Goal: Task Accomplishment & Management: Manage account settings

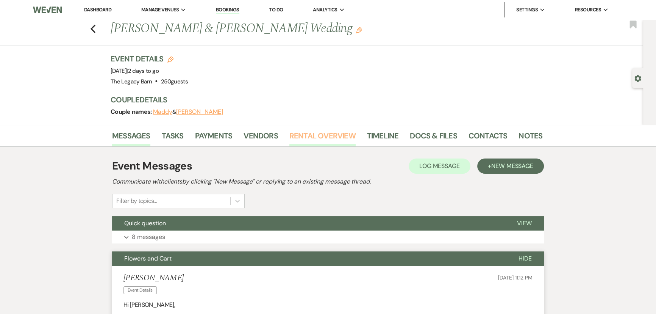
click at [318, 135] on link "Rental Overview" at bounding box center [323, 138] width 66 height 17
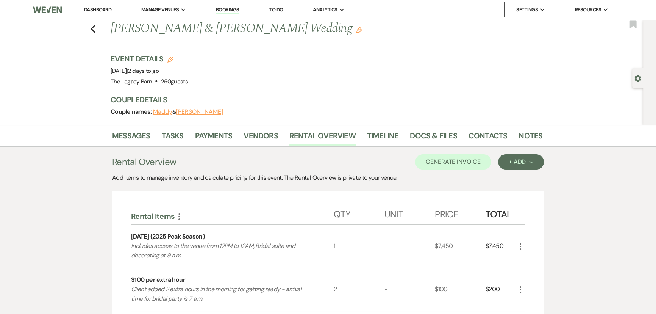
click at [101, 9] on link "Dashboard" at bounding box center [97, 9] width 27 height 6
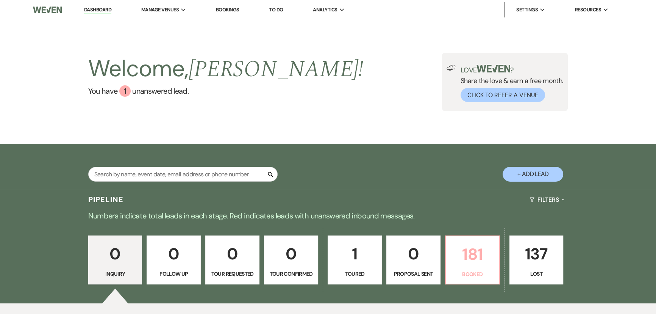
click at [459, 261] on p "181" at bounding box center [473, 253] width 44 height 25
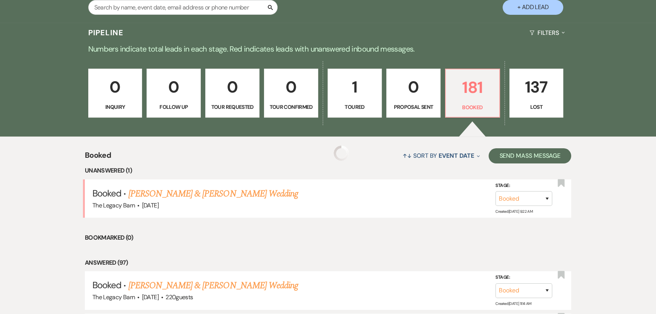
scroll to position [239, 0]
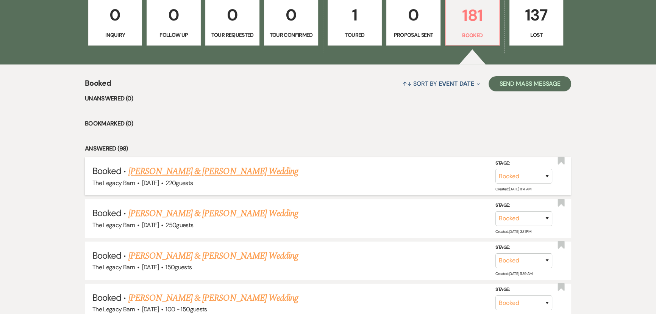
click at [181, 170] on link "Valerie Sutter & Tyler Bowling's Wedding" at bounding box center [213, 171] width 170 height 14
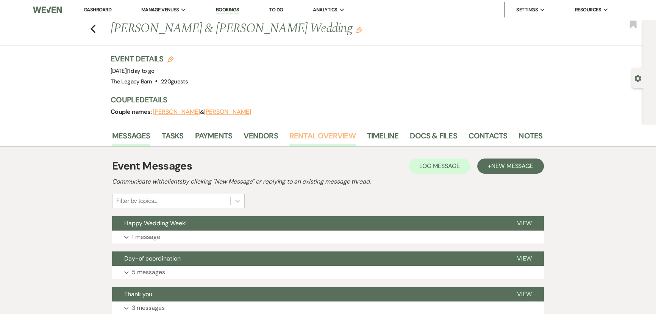
click at [299, 136] on link "Rental Overview" at bounding box center [323, 138] width 66 height 17
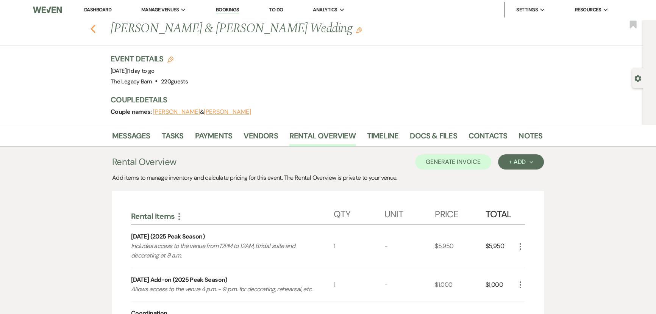
click at [94, 31] on icon "Previous" at bounding box center [93, 28] width 6 height 9
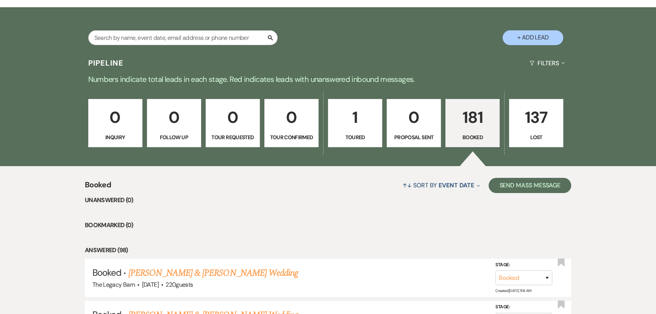
scroll to position [136, 0]
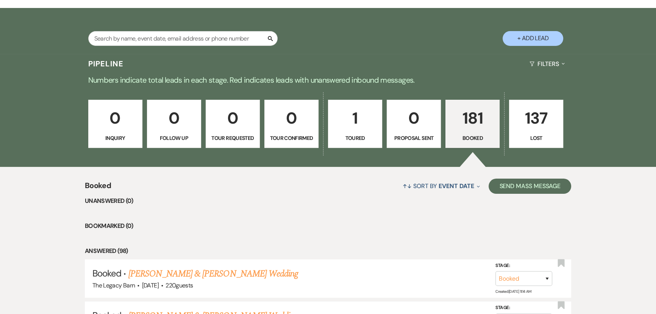
click at [475, 136] on p "Booked" at bounding box center [473, 138] width 44 height 8
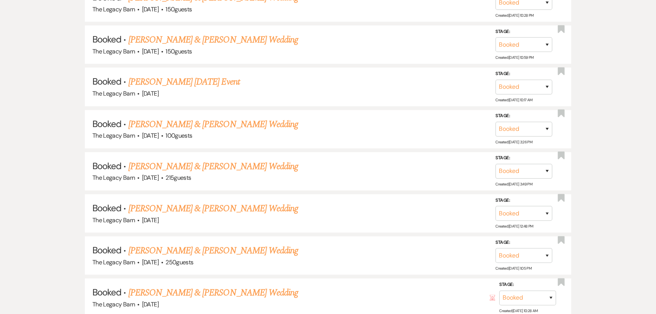
scroll to position [584, 0]
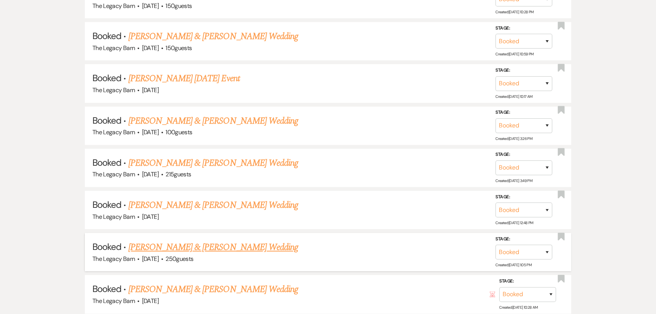
click at [153, 243] on link "Luke Oliver & Alyssa Armstrong's Wedding" at bounding box center [213, 247] width 170 height 14
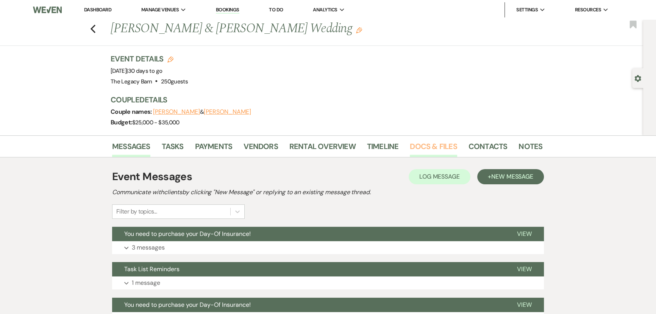
click at [431, 144] on link "Docs & Files" at bounding box center [433, 148] width 47 height 17
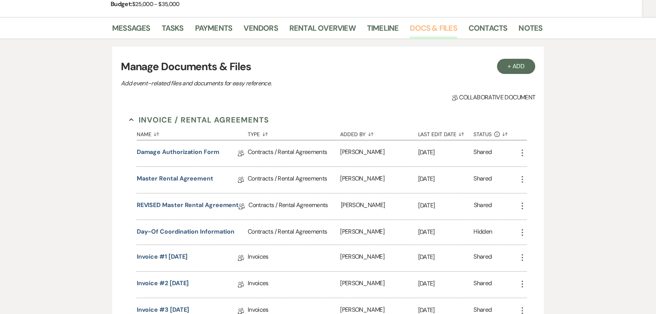
scroll to position [138, 0]
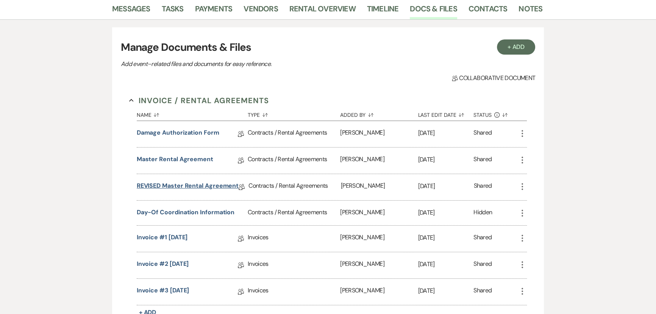
click at [176, 184] on link "REVISED Master Rental Agreement" at bounding box center [188, 187] width 102 height 12
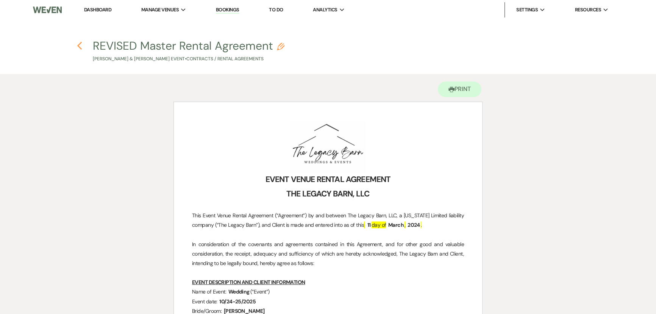
click at [80, 46] on icon "Previous" at bounding box center [80, 45] width 6 height 9
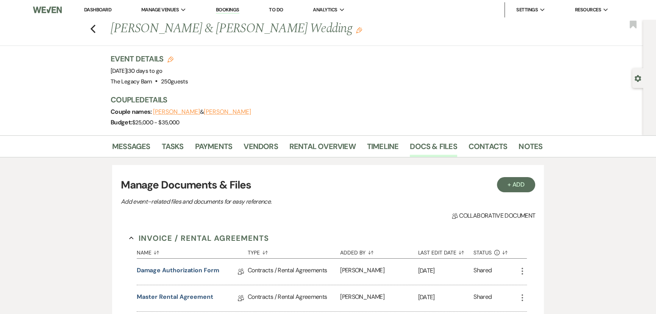
click at [102, 8] on link "Dashboard" at bounding box center [97, 9] width 27 height 6
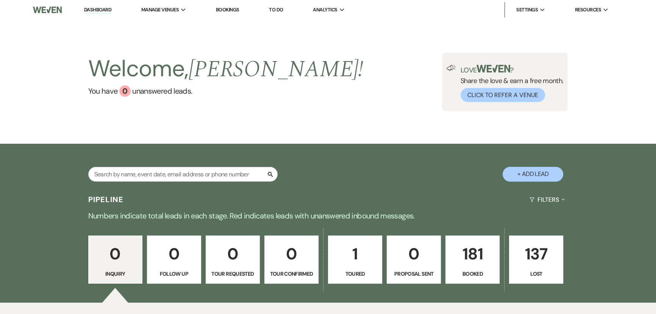
click at [486, 261] on p "181" at bounding box center [473, 253] width 44 height 25
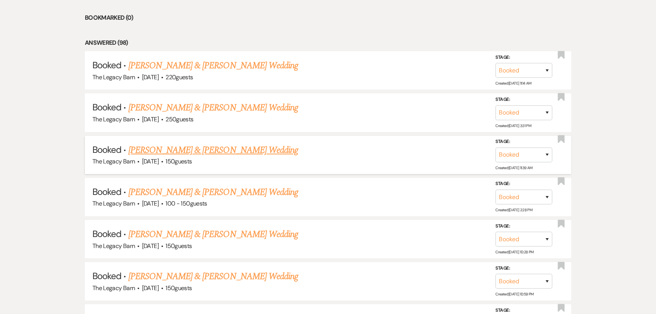
scroll to position [344, 0]
click at [237, 187] on link "Jordan Byle & Preston Sherwood's Wedding" at bounding box center [213, 192] width 170 height 14
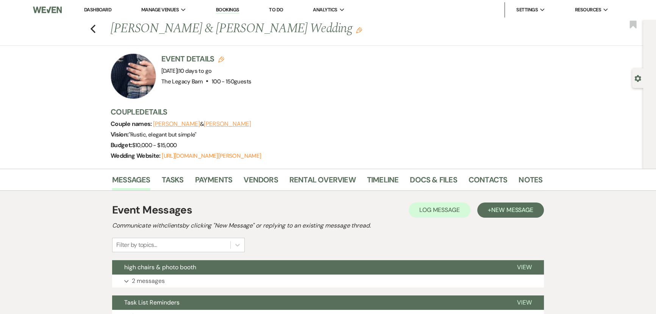
scroll to position [103, 0]
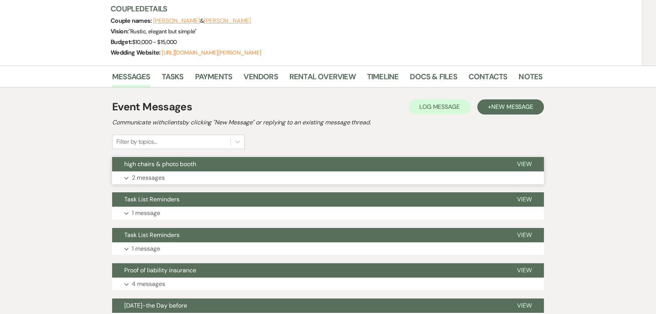
click at [182, 164] on span "high chairs & photo booth" at bounding box center [160, 164] width 72 height 8
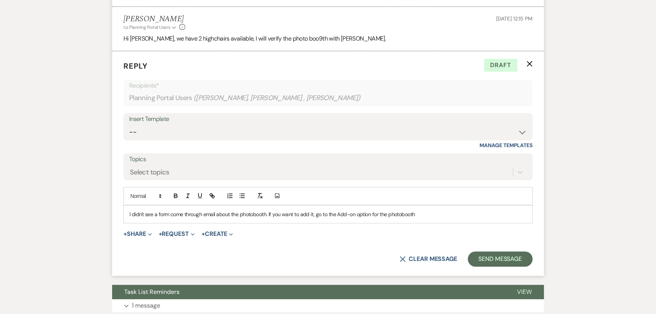
scroll to position [351, 0]
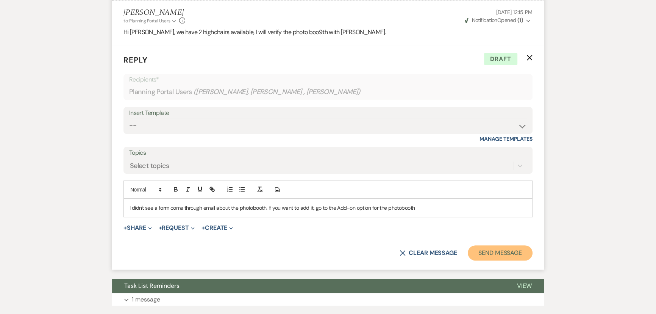
click at [487, 252] on button "Send Message" at bounding box center [500, 252] width 65 height 15
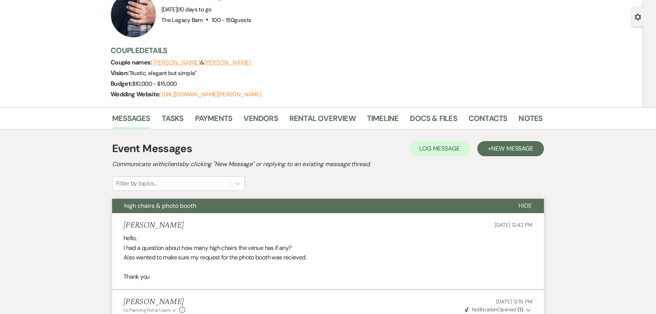
scroll to position [0, 0]
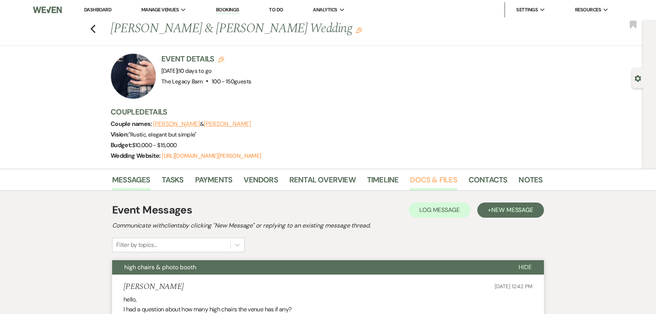
click at [430, 180] on link "Docs & Files" at bounding box center [433, 182] width 47 height 17
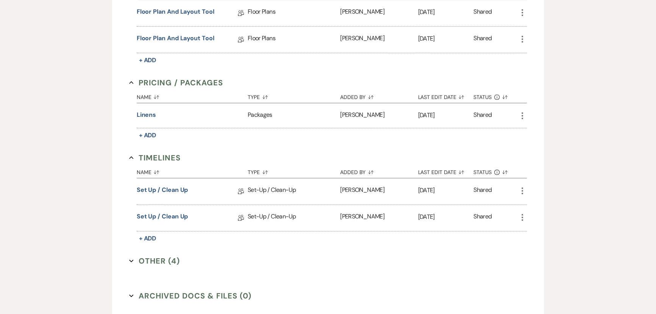
scroll to position [861, 0]
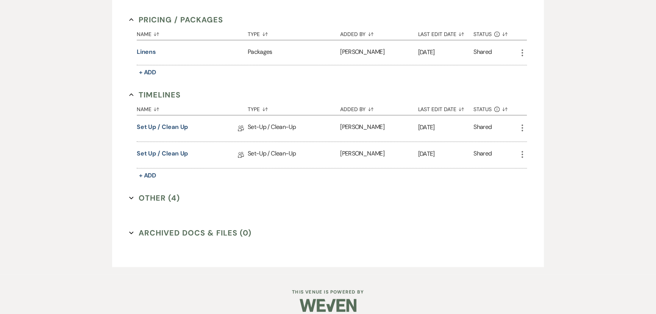
click at [152, 196] on button "Other (4) Expand" at bounding box center [154, 197] width 51 height 11
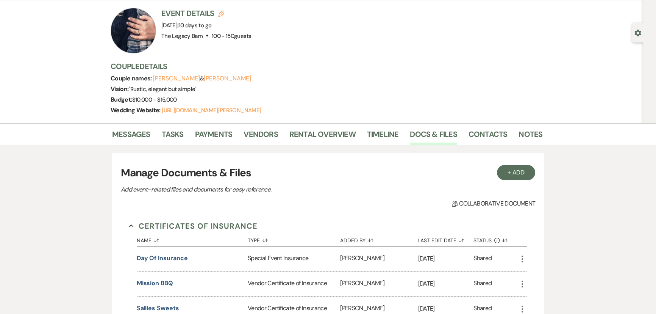
scroll to position [0, 0]
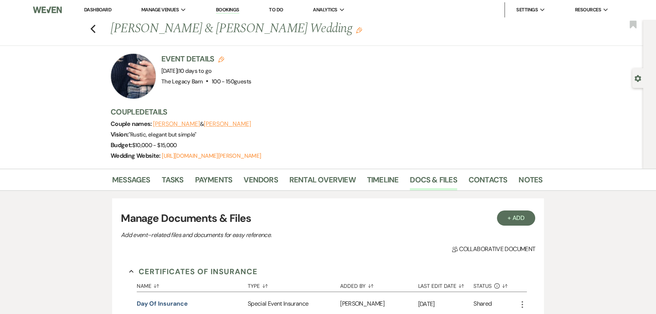
click at [99, 11] on link "Dashboard" at bounding box center [97, 9] width 27 height 6
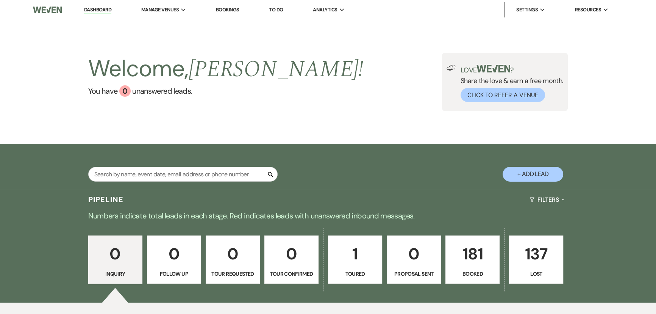
click at [473, 260] on p "181" at bounding box center [473, 253] width 44 height 25
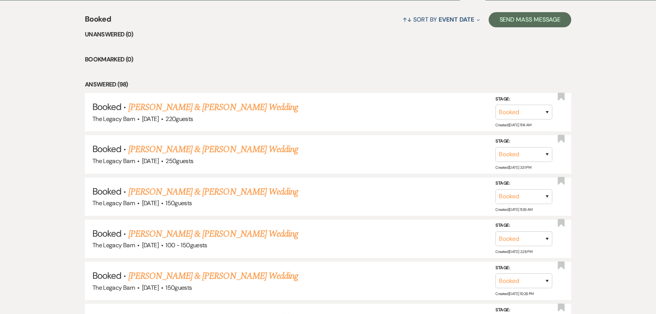
scroll to position [310, 0]
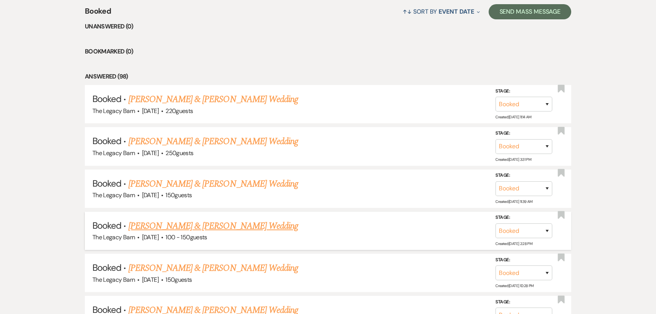
click at [154, 224] on link "Jordan Byle & Preston Sherwood's Wedding" at bounding box center [213, 226] width 170 height 14
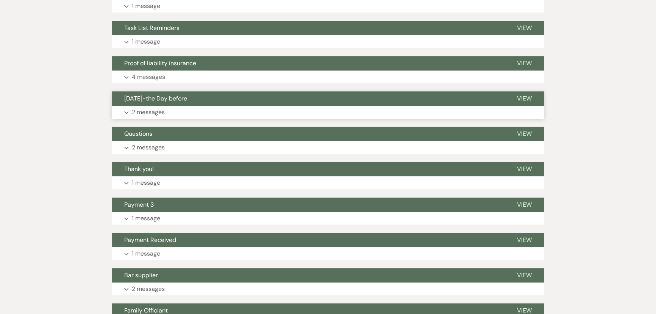
click at [147, 98] on span "Oct 4th-the Day before" at bounding box center [155, 98] width 63 height 8
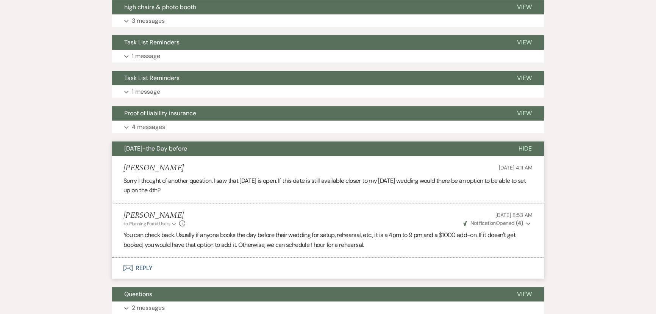
scroll to position [172, 0]
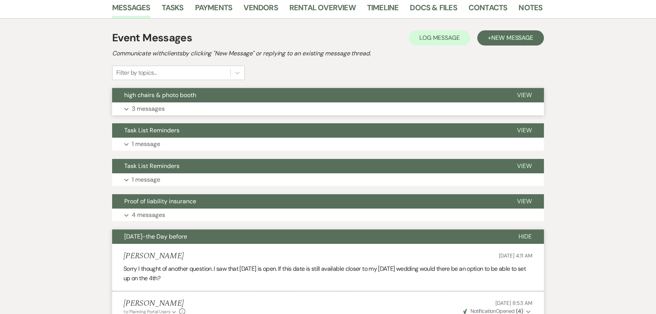
click at [152, 97] on span "high chairs & photo booth" at bounding box center [160, 95] width 72 height 8
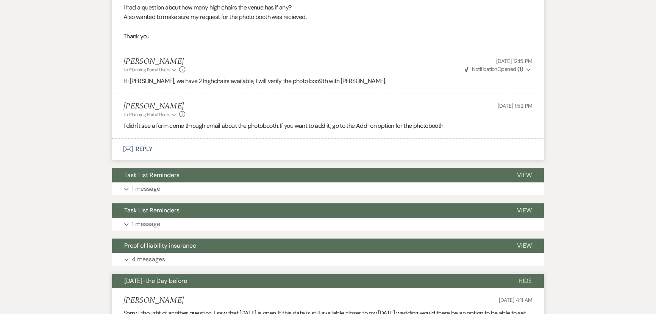
scroll to position [310, 0]
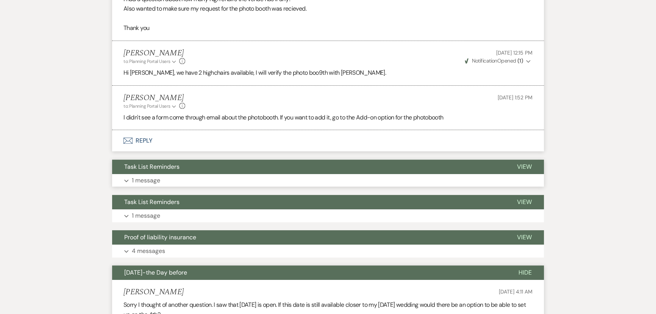
click at [140, 165] on span "Task List Reminders" at bounding box center [151, 167] width 55 height 8
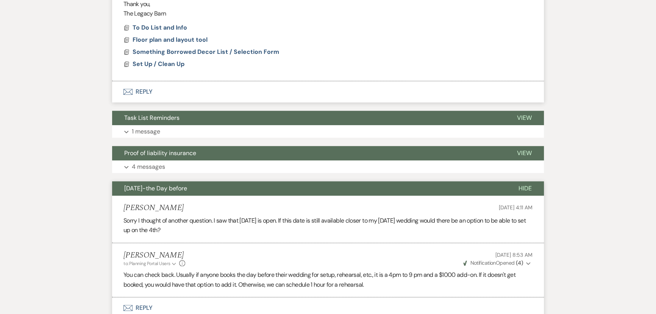
scroll to position [758, 0]
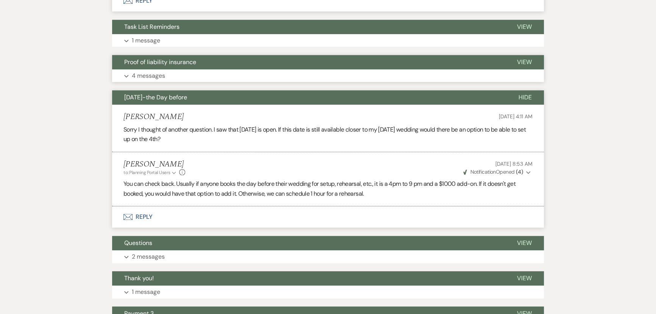
click at [144, 66] on span "Proof of liability insurance" at bounding box center [160, 62] width 72 height 8
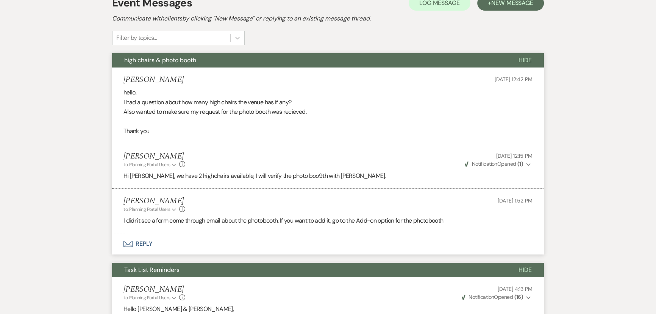
scroll to position [0, 0]
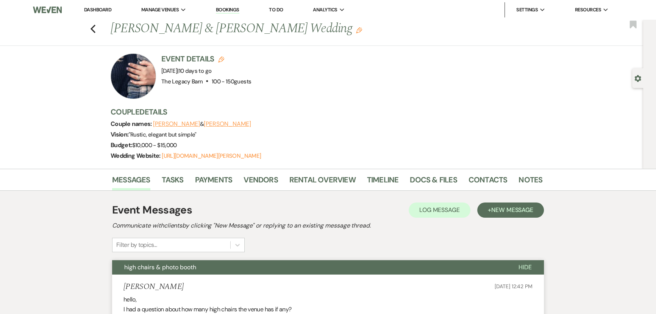
click at [91, 11] on link "Dashboard" at bounding box center [97, 9] width 27 height 6
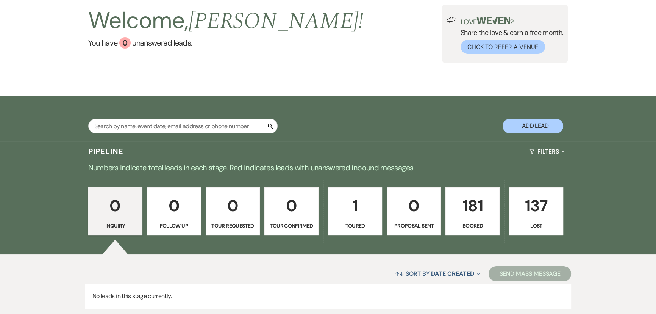
scroll to position [100, 0]
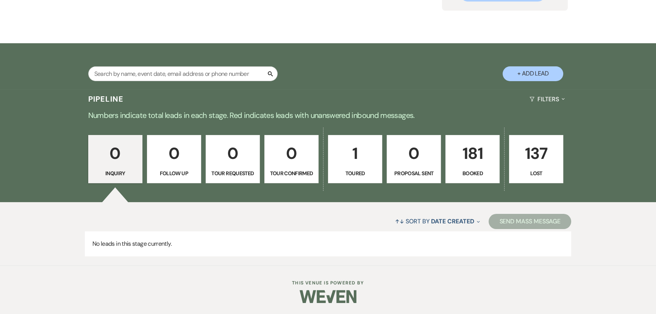
click at [477, 155] on p "181" at bounding box center [473, 153] width 44 height 25
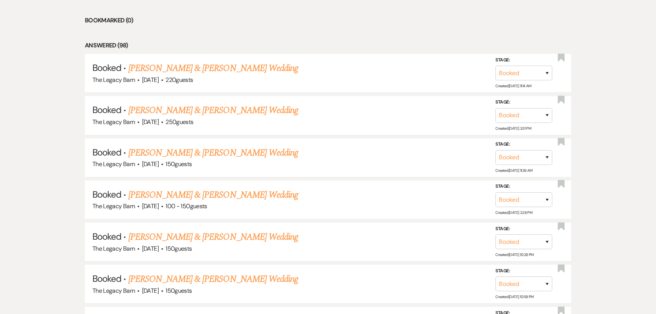
scroll to position [341, 0]
click at [153, 191] on link "Jordan Byle & Preston Sherwood's Wedding" at bounding box center [213, 195] width 170 height 14
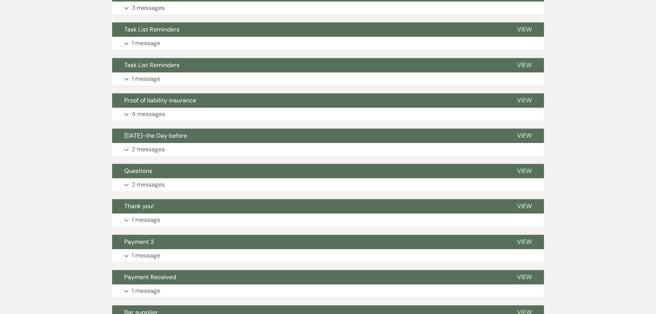
scroll to position [66, 0]
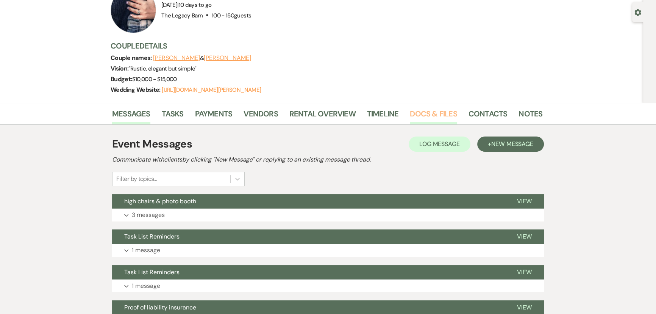
click at [431, 109] on link "Docs & Files" at bounding box center [433, 116] width 47 height 17
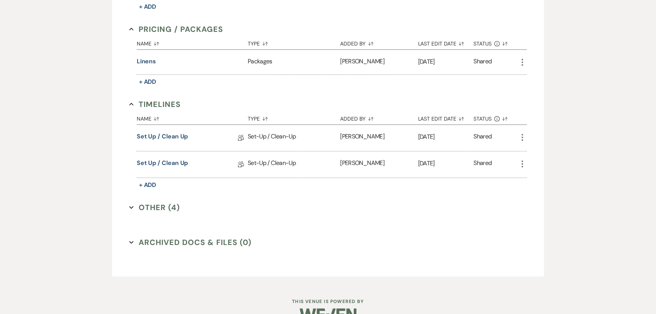
scroll to position [858, 0]
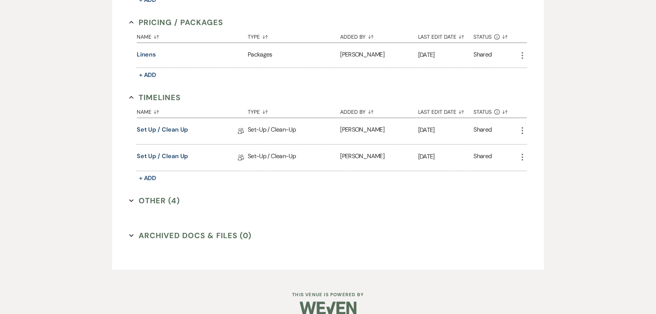
click at [153, 199] on button "Other (4) Expand" at bounding box center [154, 200] width 51 height 11
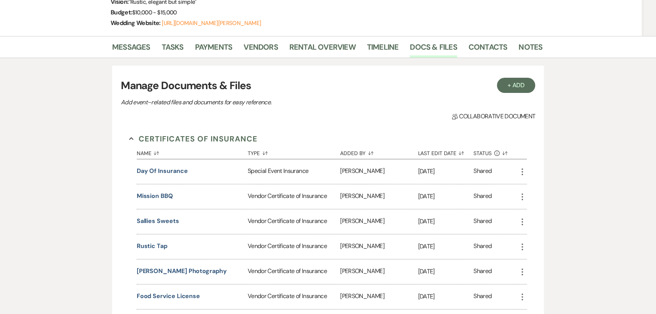
scroll to position [0, 0]
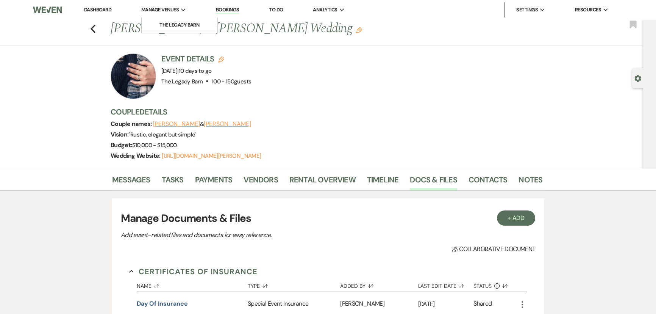
click at [178, 8] on span "Manage Venues" at bounding box center [160, 10] width 38 height 8
click at [172, 25] on li "The Legacy Barn" at bounding box center [180, 25] width 68 height 8
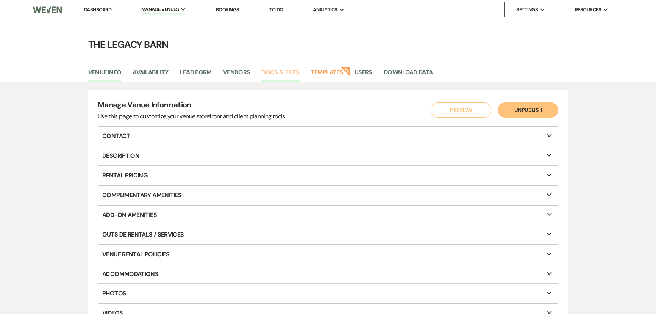
click at [286, 69] on link "Docs & Files" at bounding box center [280, 74] width 38 height 14
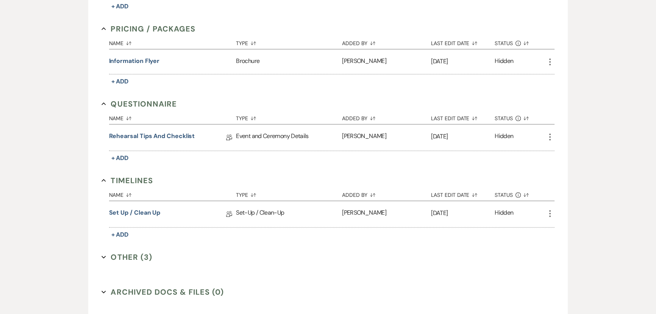
scroll to position [835, 0]
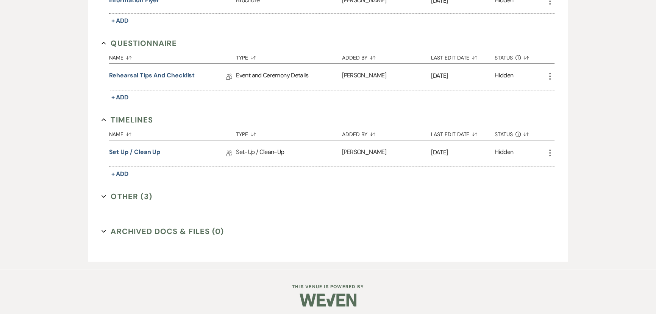
click at [127, 193] on button "Other (3) Expand" at bounding box center [127, 196] width 51 height 11
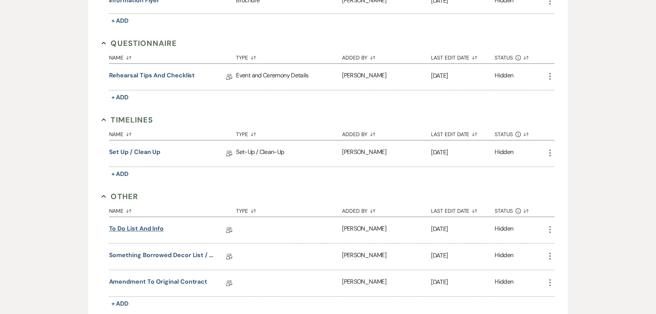
click at [139, 224] on link "To Do List and Info" at bounding box center [136, 230] width 55 height 12
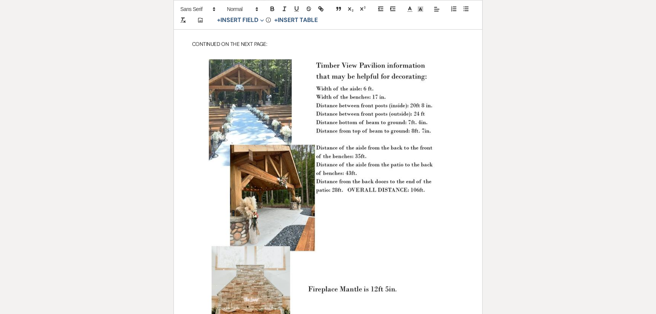
scroll to position [344, 0]
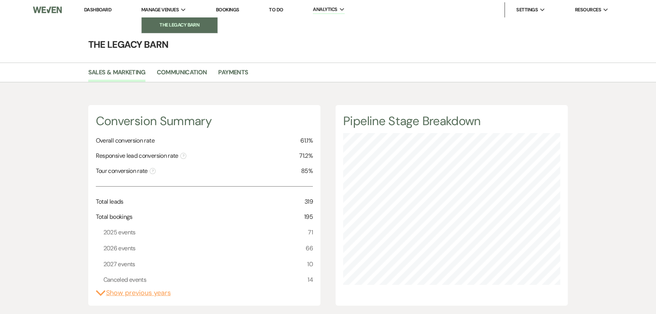
click at [154, 25] on li "The Legacy Barn" at bounding box center [180, 25] width 68 height 8
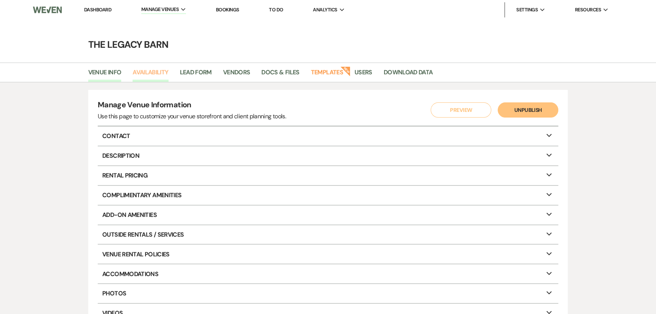
click at [143, 74] on link "Availability" at bounding box center [151, 74] width 36 height 14
select select "3"
select select "2026"
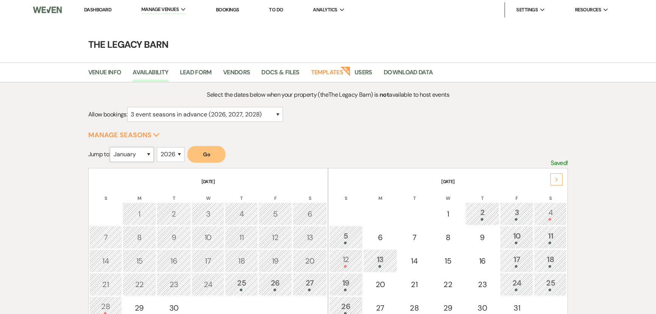
click at [146, 155] on select "January February March April May June July August September October November De…" at bounding box center [132, 154] width 44 height 15
select select "9"
click at [112, 147] on select "January February March April May June July August September October November De…" at bounding box center [132, 154] width 44 height 15
click at [201, 157] on button "Go" at bounding box center [207, 154] width 38 height 17
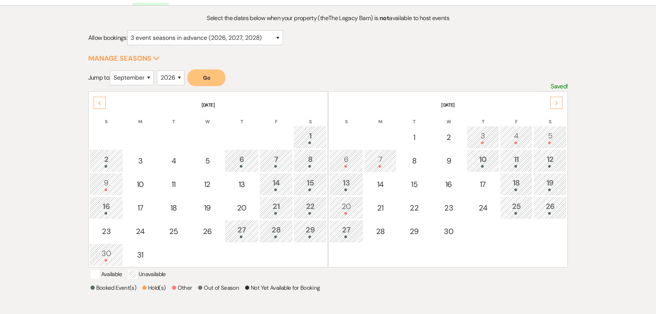
scroll to position [103, 0]
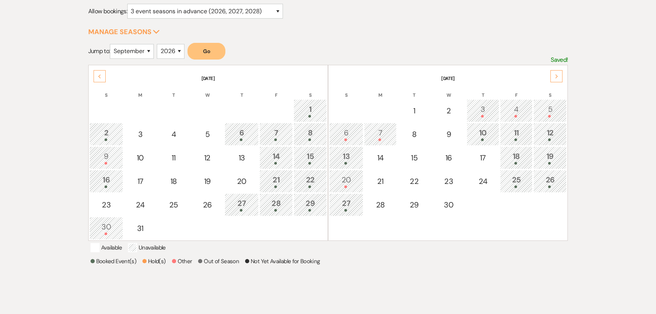
click at [512, 159] on div "18" at bounding box center [516, 157] width 24 height 14
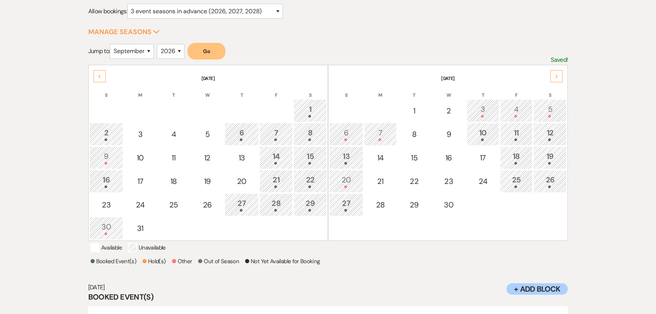
scroll to position [156, 0]
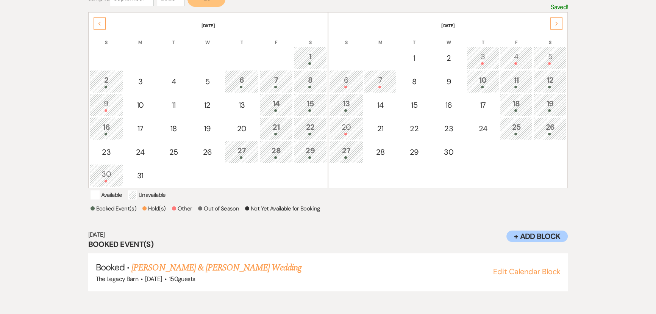
click at [546, 99] on div "19" at bounding box center [550, 105] width 25 height 14
click at [342, 129] on div "20" at bounding box center [346, 128] width 26 height 14
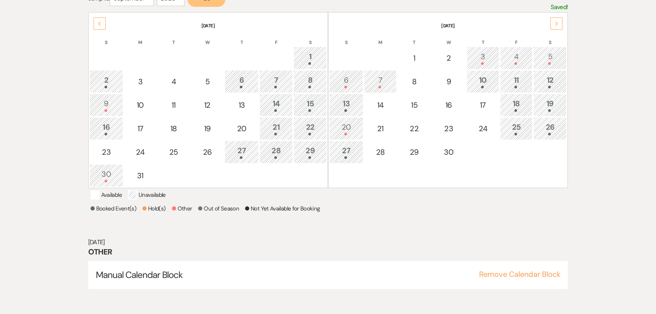
click at [512, 121] on div "25" at bounding box center [516, 128] width 24 height 14
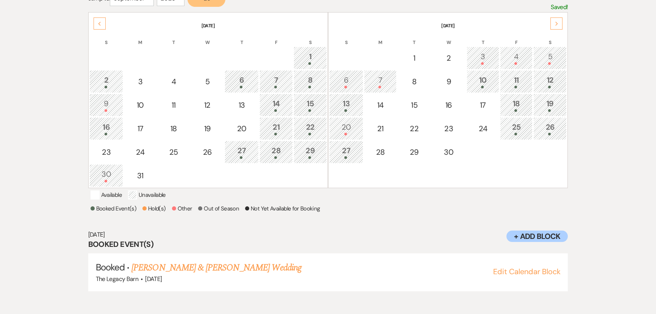
click at [542, 128] on div "26" at bounding box center [550, 128] width 25 height 14
click at [352, 107] on div "13" at bounding box center [346, 105] width 26 height 14
click at [481, 80] on div "10" at bounding box center [483, 81] width 24 height 14
click at [476, 109] on div "17" at bounding box center [483, 104] width 24 height 11
select select "other"
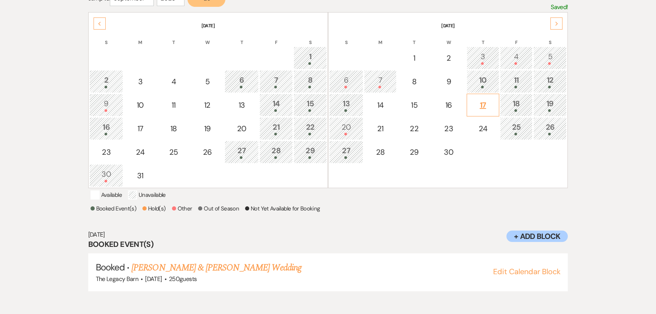
select select "false"
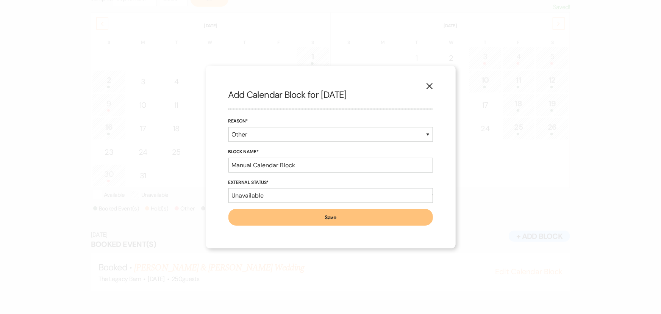
click at [432, 86] on icon "X" at bounding box center [429, 86] width 7 height 7
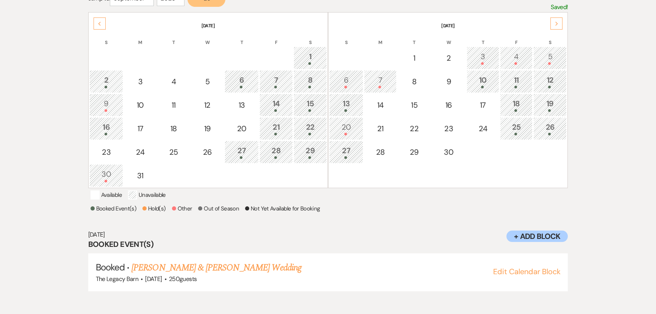
click at [518, 106] on div "18" at bounding box center [516, 105] width 24 height 14
click at [219, 274] on link "Ashley Andrus & Ricky Sandzik's Wedding" at bounding box center [216, 268] width 170 height 14
click at [520, 126] on div "25" at bounding box center [516, 128] width 24 height 14
click at [207, 274] on link "Brooklyn West & Jacob Winans's Wedding" at bounding box center [216, 268] width 170 height 14
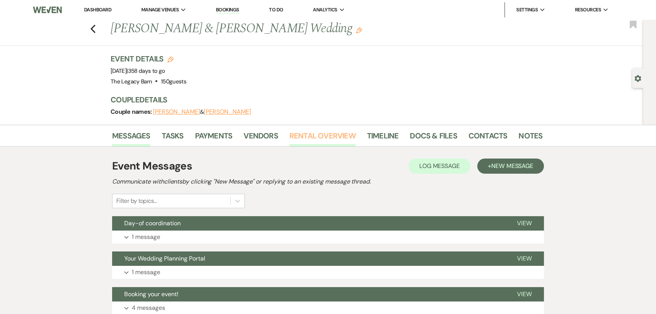
click at [305, 134] on link "Rental Overview" at bounding box center [323, 138] width 66 height 17
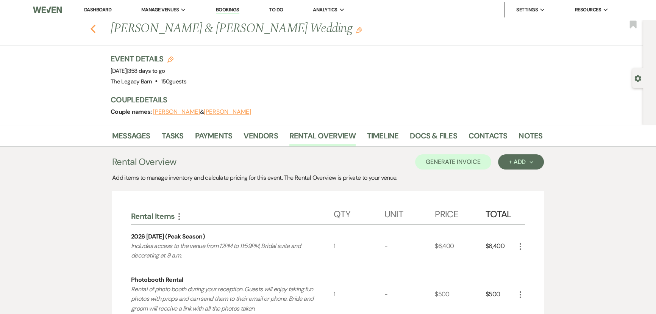
click at [94, 30] on use "button" at bounding box center [93, 29] width 5 height 8
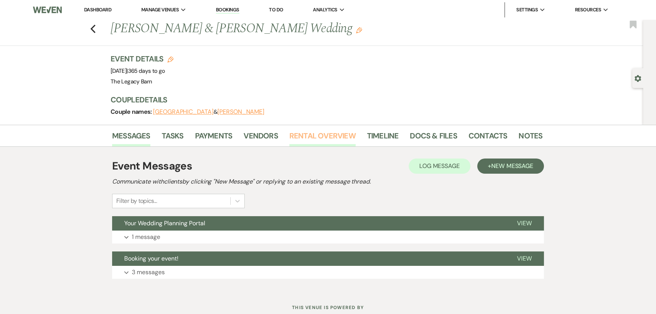
click at [311, 138] on link "Rental Overview" at bounding box center [323, 138] width 66 height 17
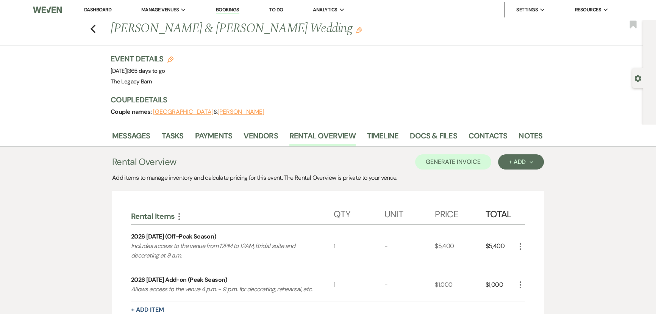
click at [172, 57] on use "button" at bounding box center [170, 59] width 6 height 6
select select "756"
select select "false"
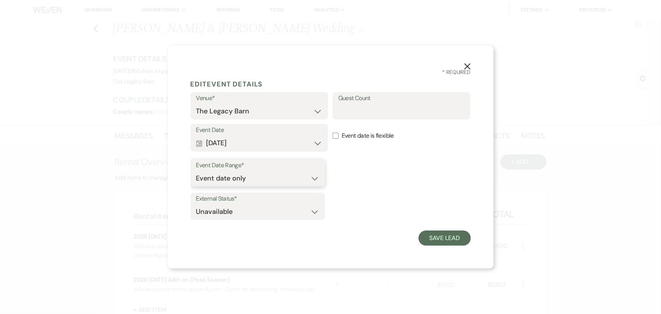
click at [314, 178] on select "Event date only Event date and" at bounding box center [257, 178] width 123 height 15
select select "eventDateAnd"
click at [196, 171] on select "Event date only Event date and" at bounding box center [257, 178] width 123 height 15
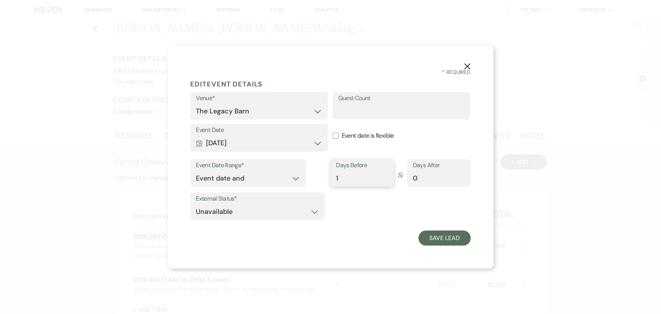
type input "1"
click at [386, 174] on input "1" at bounding box center [363, 178] width 52 height 15
click at [453, 237] on button "Save Lead" at bounding box center [445, 237] width 52 height 15
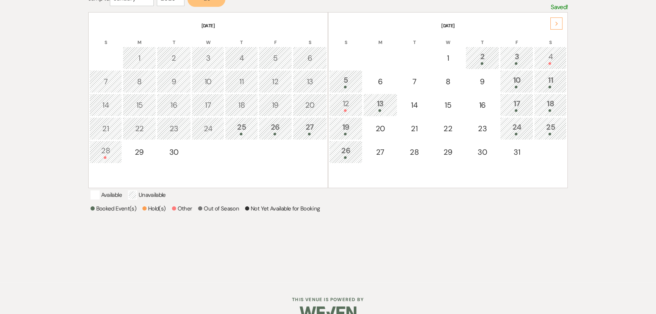
click at [557, 23] on icon "Next" at bounding box center [557, 24] width 4 height 5
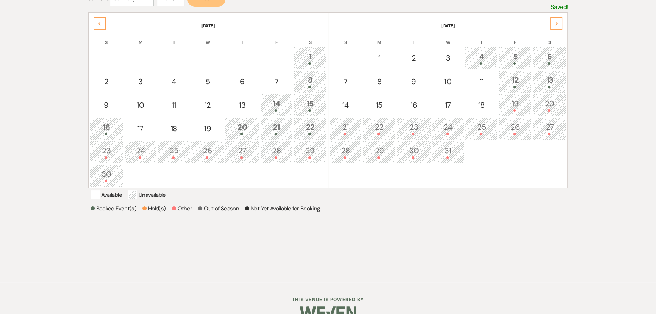
click at [557, 23] on icon "Next" at bounding box center [557, 24] width 4 height 5
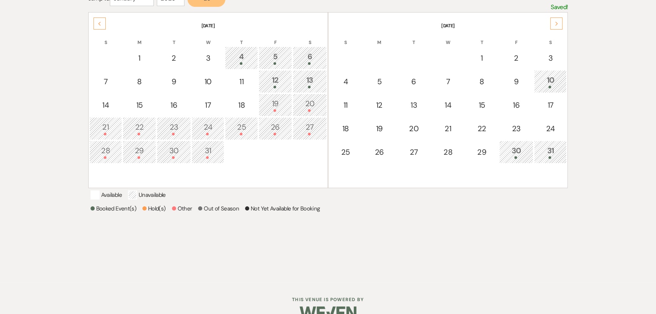
click at [557, 23] on icon "Next" at bounding box center [557, 24] width 4 height 5
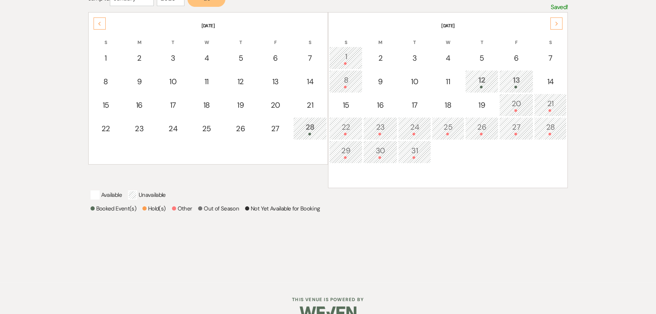
click at [557, 23] on icon "Next" at bounding box center [557, 24] width 4 height 5
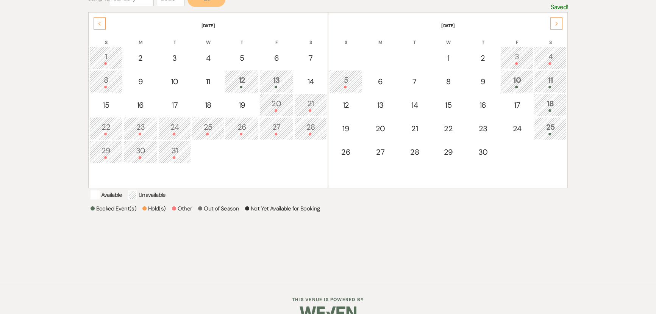
click at [557, 23] on icon "Next" at bounding box center [557, 24] width 4 height 5
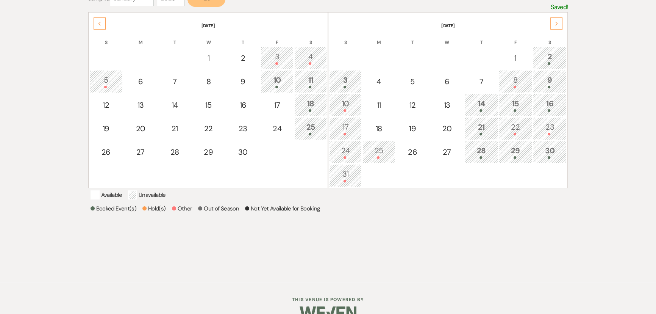
click at [557, 23] on icon "Next" at bounding box center [557, 24] width 4 height 5
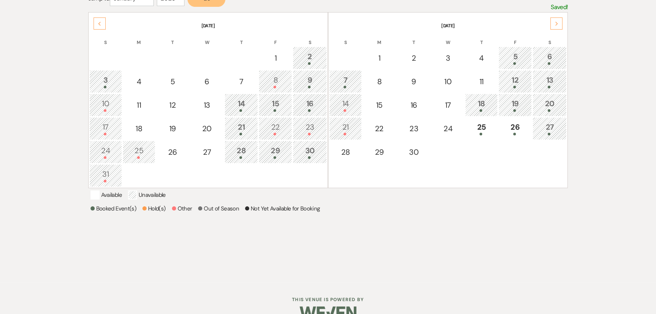
click at [557, 23] on icon "Next" at bounding box center [557, 24] width 4 height 5
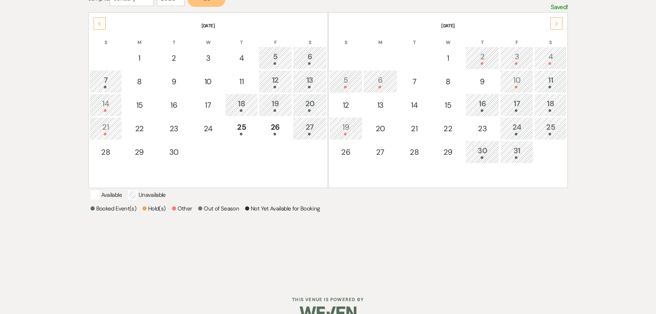
click at [557, 23] on icon "Next" at bounding box center [557, 24] width 4 height 5
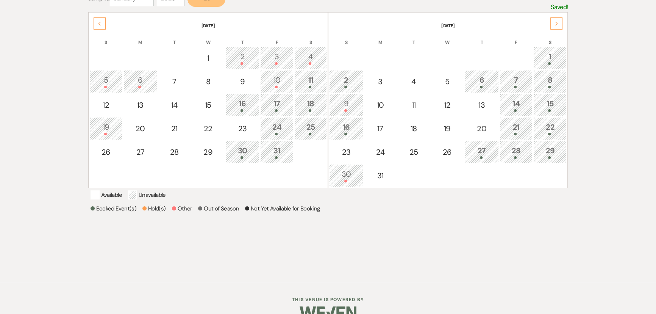
click at [557, 23] on icon "Next" at bounding box center [557, 24] width 4 height 5
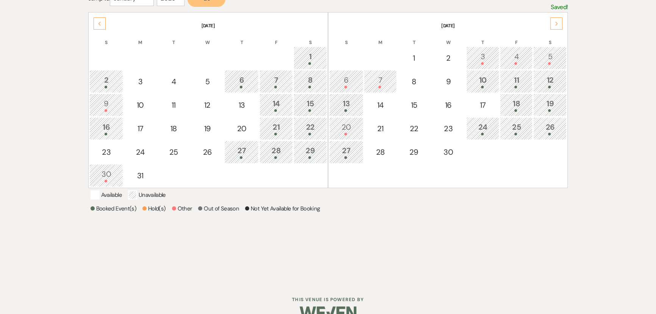
click at [557, 23] on icon "Next" at bounding box center [557, 24] width 4 height 5
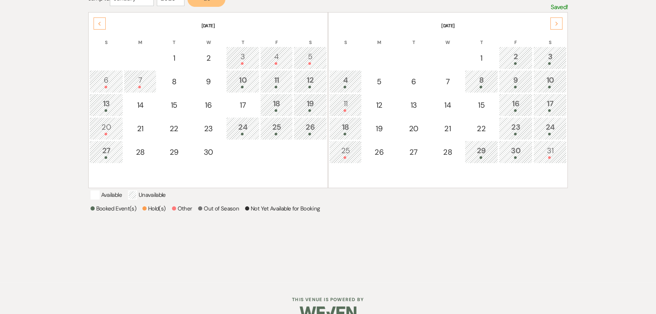
click at [99, 22] on icon "Previous" at bounding box center [100, 24] width 4 height 5
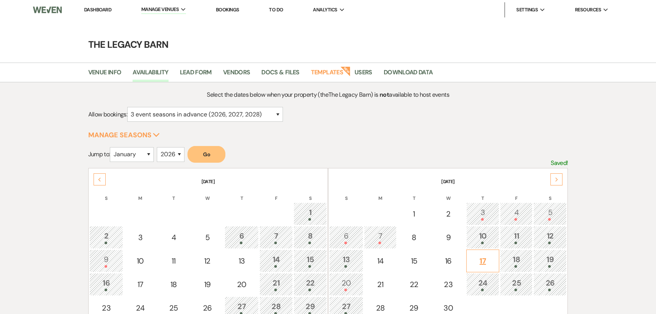
click at [479, 261] on div "17" at bounding box center [483, 260] width 25 height 11
select select "other"
select select "false"
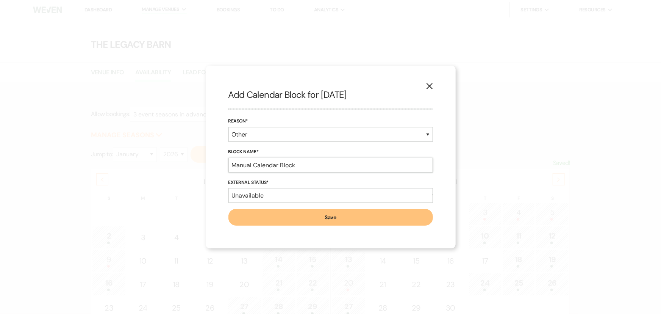
click at [250, 166] on input "Manual Calendar Block" at bounding box center [331, 165] width 205 height 15
drag, startPoint x: 303, startPoint y: 165, endPoint x: 109, endPoint y: 164, distance: 193.6
click at [109, 164] on div "X Add Calendar Block for 9/17/2026 Reason* Booked Event Hold Other Block Name* …" at bounding box center [330, 157] width 661 height 314
type input "Sheila (potential booking)"
click at [256, 221] on button "Save" at bounding box center [331, 217] width 205 height 17
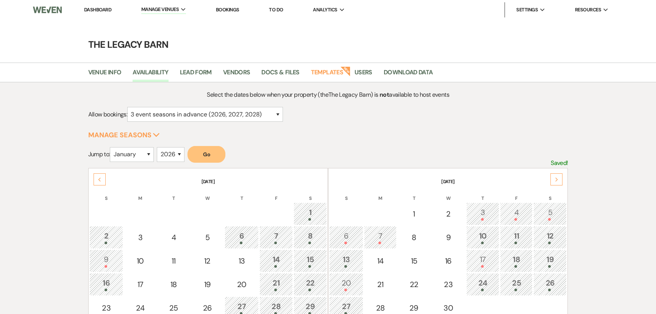
drag, startPoint x: 98, startPoint y: 183, endPoint x: 100, endPoint y: 178, distance: 5.3
click at [98, 183] on div "Previous" at bounding box center [100, 179] width 12 height 12
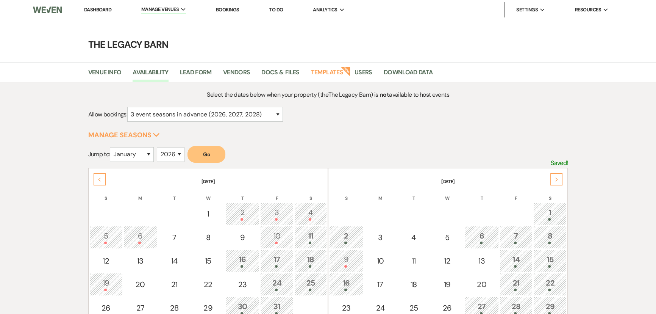
click at [100, 177] on use at bounding box center [99, 179] width 3 height 4
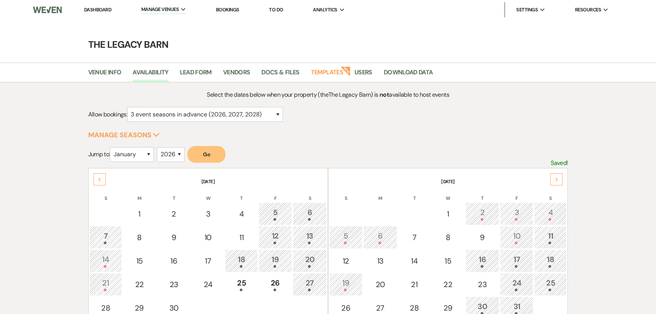
click at [100, 177] on use at bounding box center [99, 179] width 3 height 4
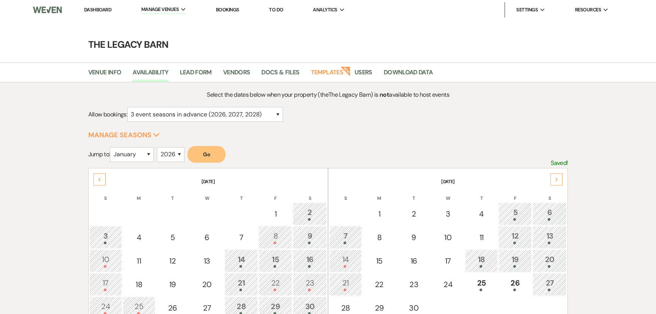
click at [100, 177] on use at bounding box center [99, 179] width 3 height 4
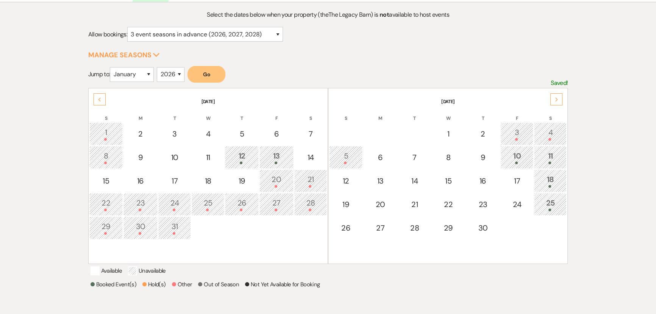
scroll to position [103, 0]
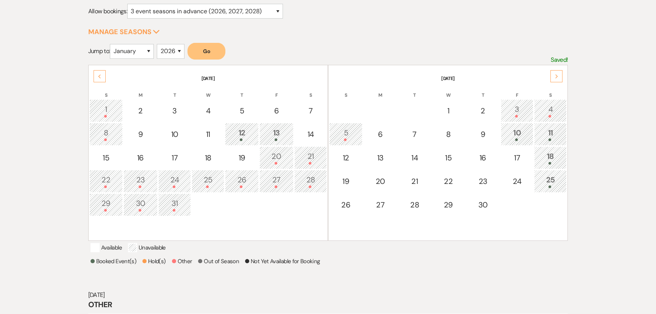
click at [556, 76] on use at bounding box center [557, 76] width 3 height 4
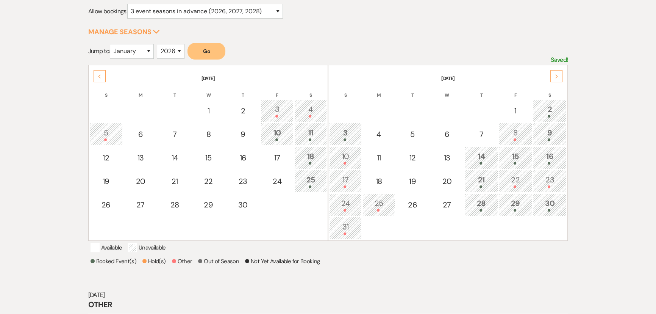
click at [551, 77] on div "Next" at bounding box center [557, 76] width 12 height 12
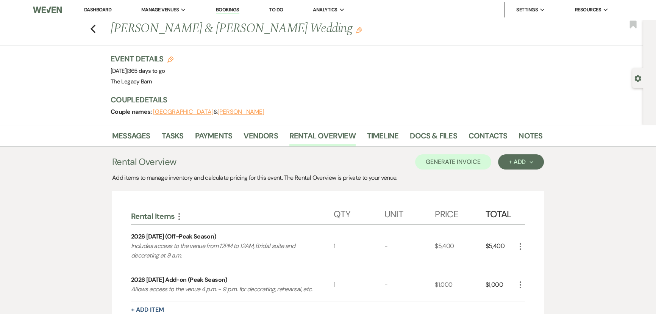
click at [98, 9] on link "Dashboard" at bounding box center [97, 9] width 27 height 6
